Goal: Find specific page/section: Find specific page/section

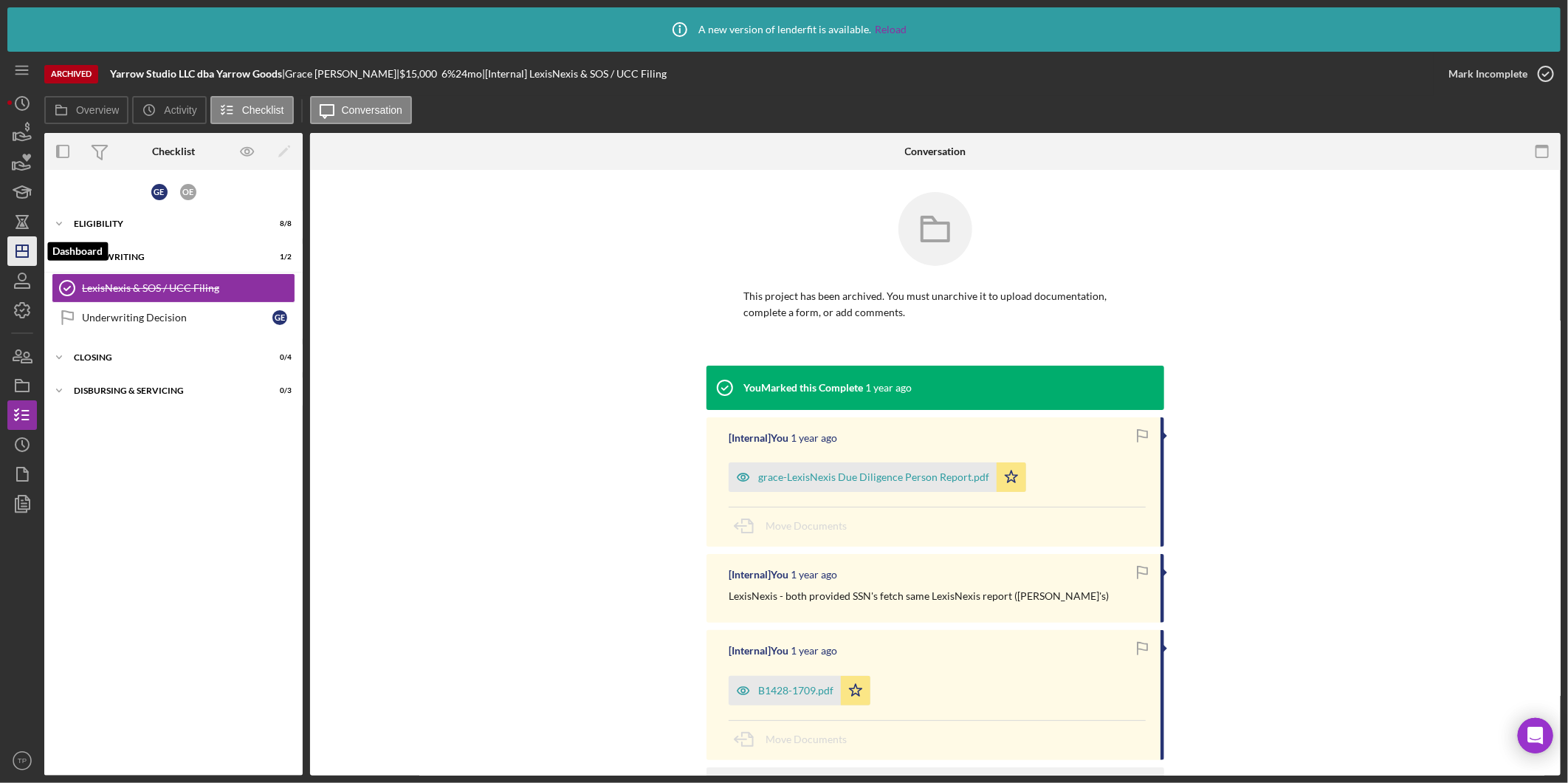
click at [22, 242] on icon "Icon/Dashboard" at bounding box center [22, 251] width 37 height 37
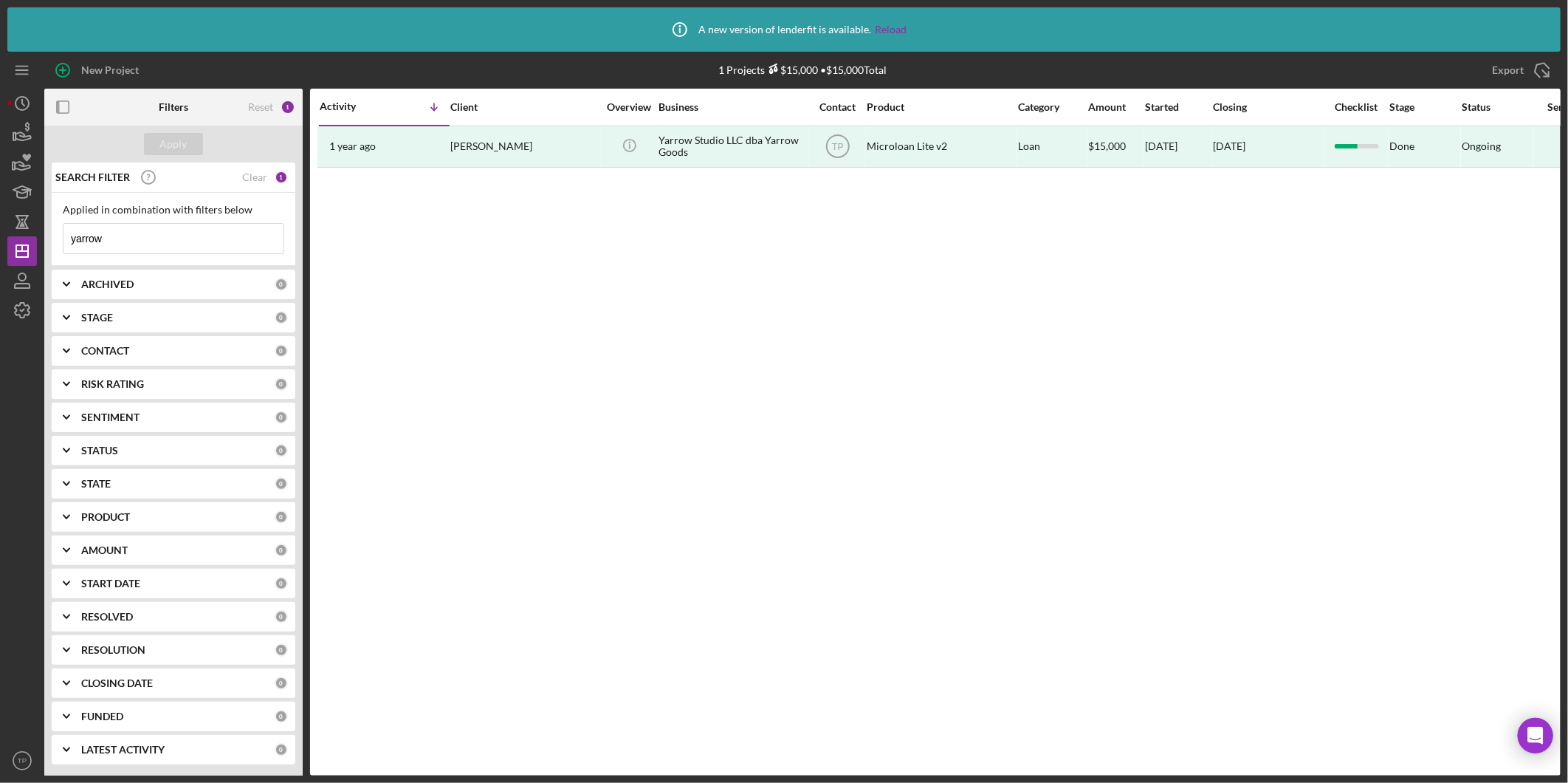
click at [198, 241] on input "yarrow" at bounding box center [173, 239] width 220 height 30
type input "y"
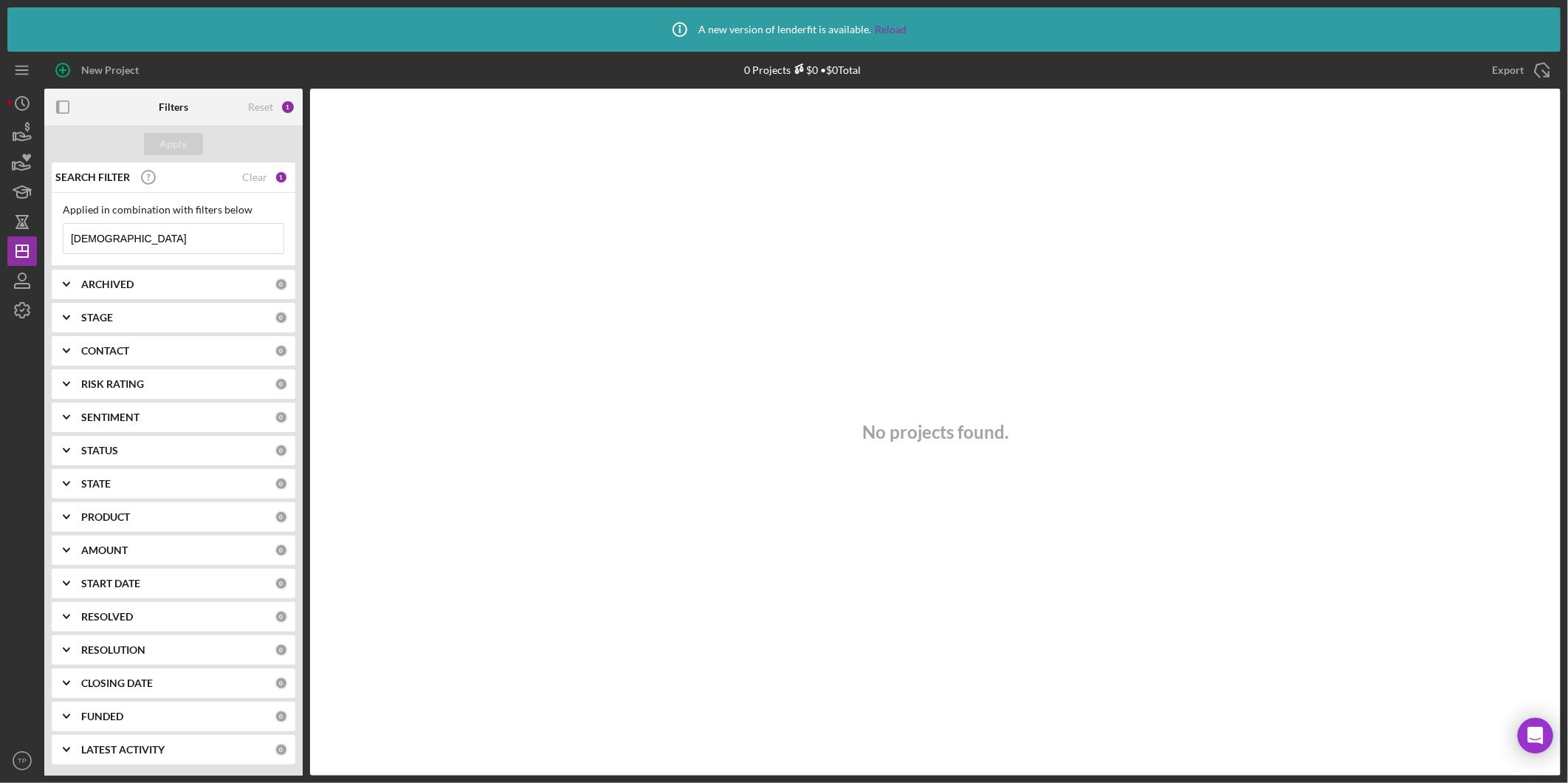
click at [198, 241] on input "[DEMOGRAPHIC_DATA]" at bounding box center [173, 239] width 220 height 30
type input "monky"
